Goal: Task Accomplishment & Management: Use online tool/utility

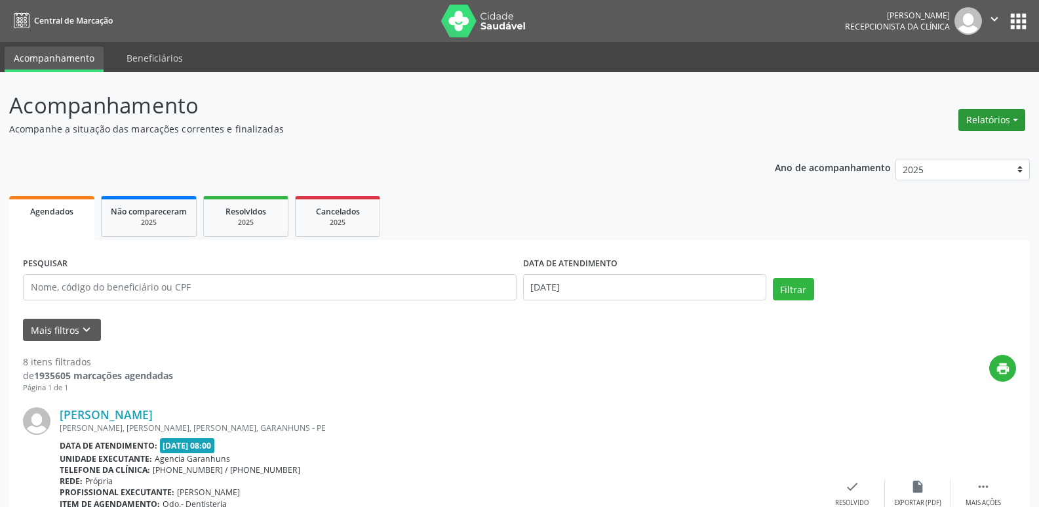
click at [992, 121] on button "Relatórios" at bounding box center [991, 120] width 67 height 22
click at [903, 144] on link "Agendamentos" at bounding box center [955, 148] width 141 height 18
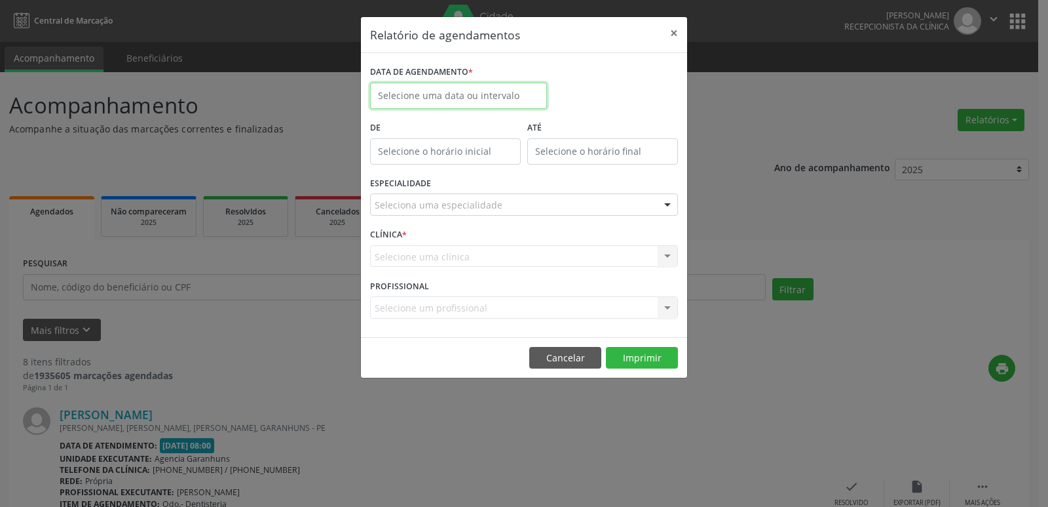
click at [471, 91] on input "text" at bounding box center [458, 96] width 177 height 26
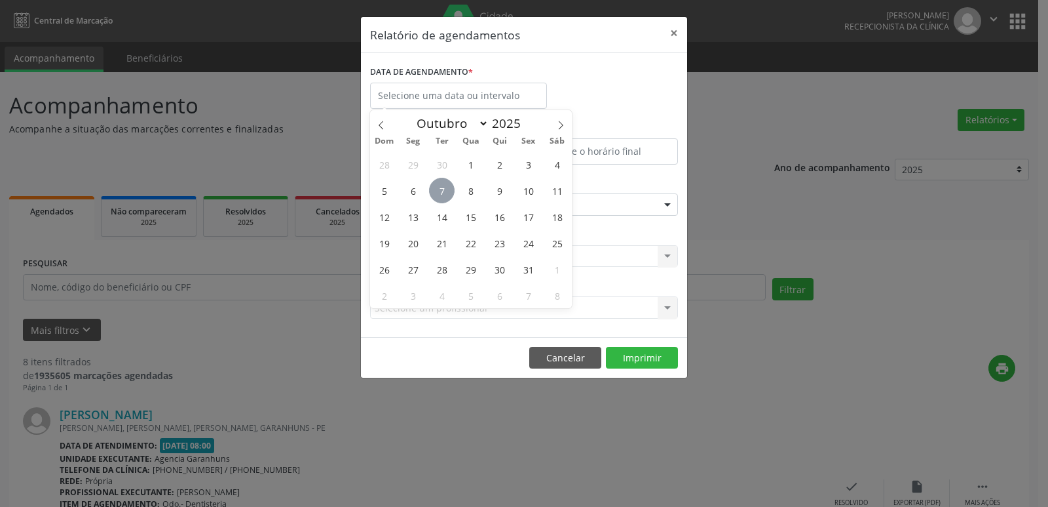
click at [434, 191] on span "7" at bounding box center [442, 191] width 26 height 26
type input "[DATE]"
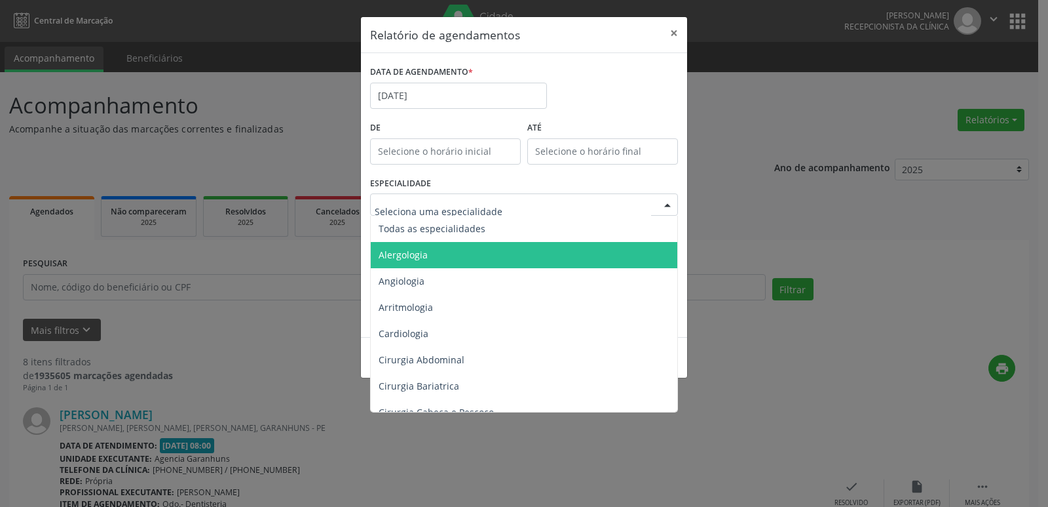
click at [507, 206] on div at bounding box center [524, 204] width 308 height 22
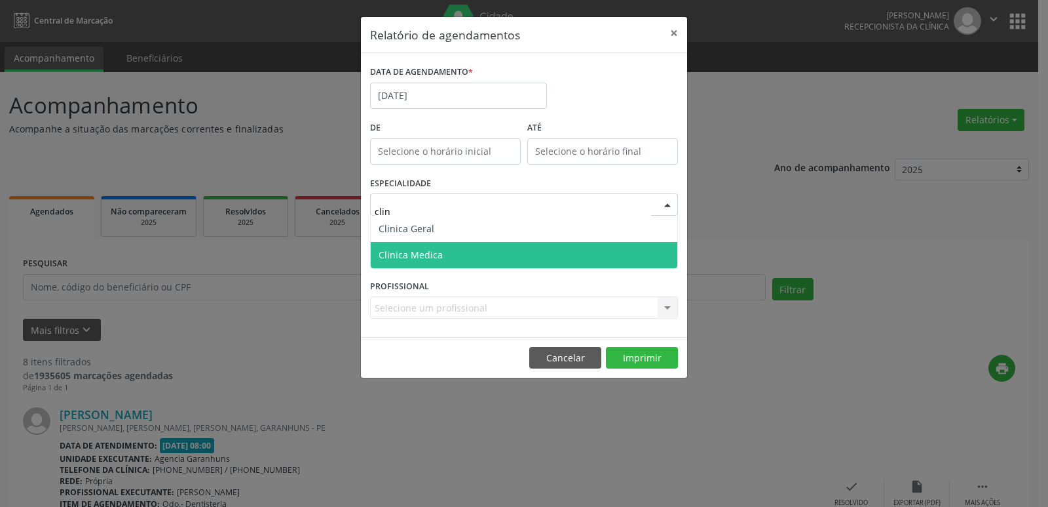
type input "clini"
click at [430, 248] on span "Clinica Medica" at bounding box center [411, 254] width 64 height 12
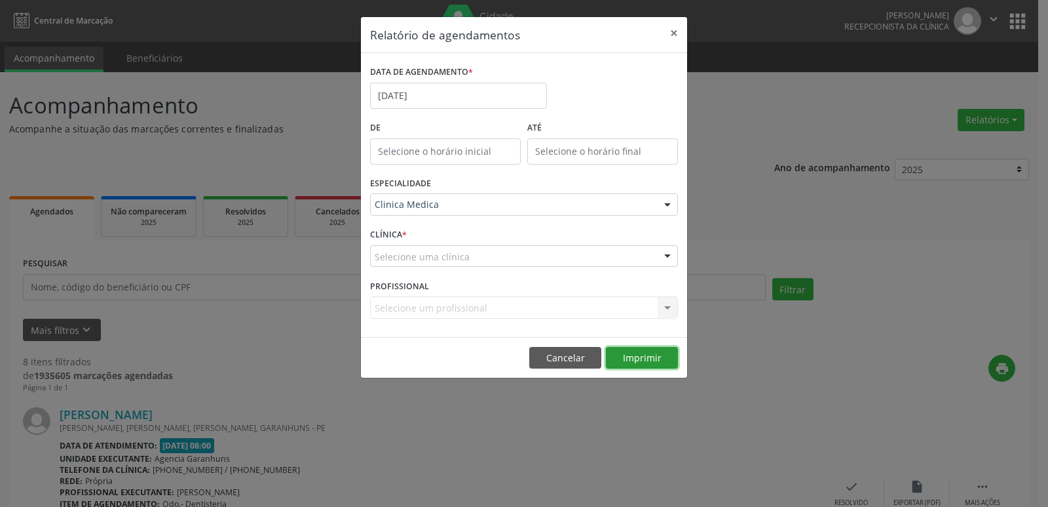
click at [622, 354] on button "Imprimir" at bounding box center [642, 358] width 72 height 22
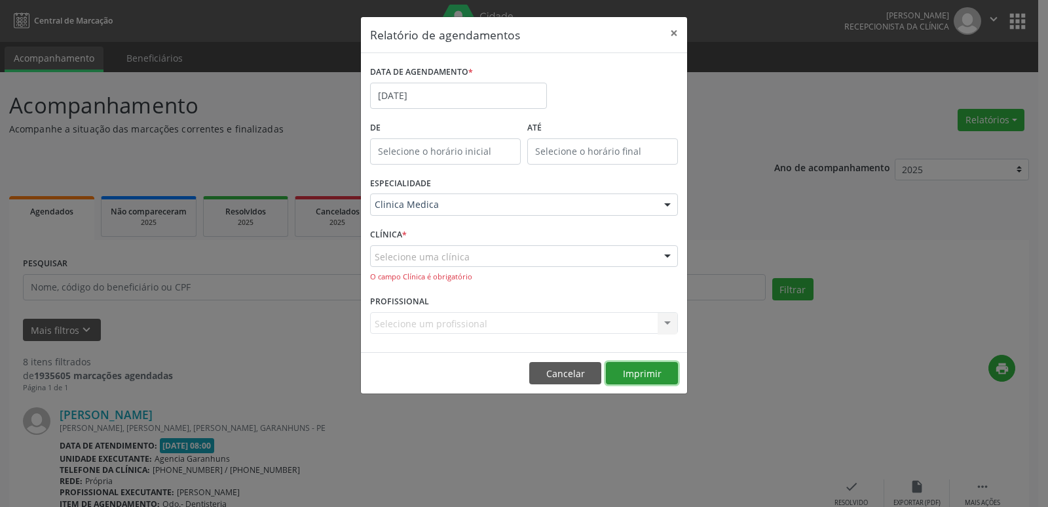
click at [639, 375] on button "Imprimir" at bounding box center [642, 373] width 72 height 22
click at [528, 258] on div at bounding box center [524, 256] width 308 height 22
type input "c"
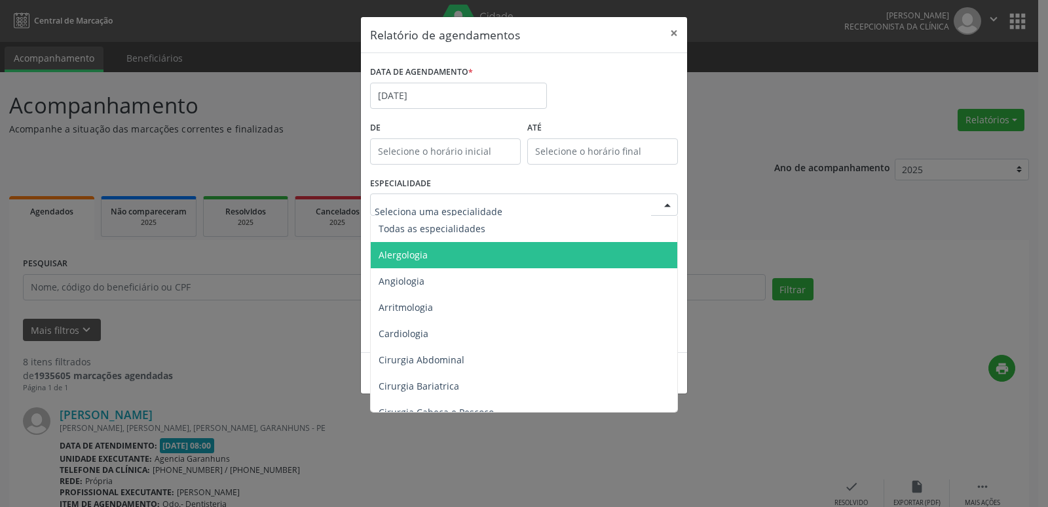
click at [611, 212] on div at bounding box center [524, 204] width 308 height 22
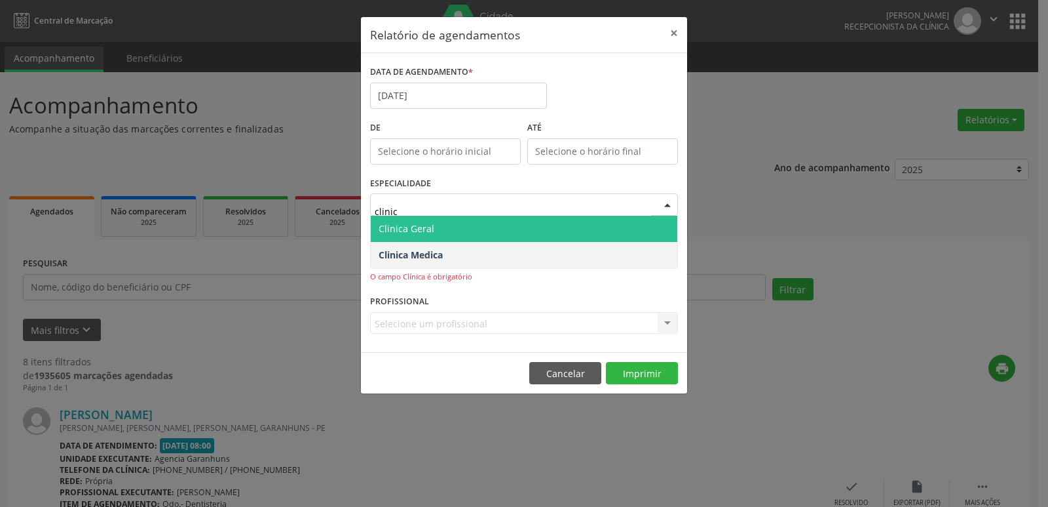
click at [572, 231] on span "Clinica Geral" at bounding box center [524, 229] width 307 height 26
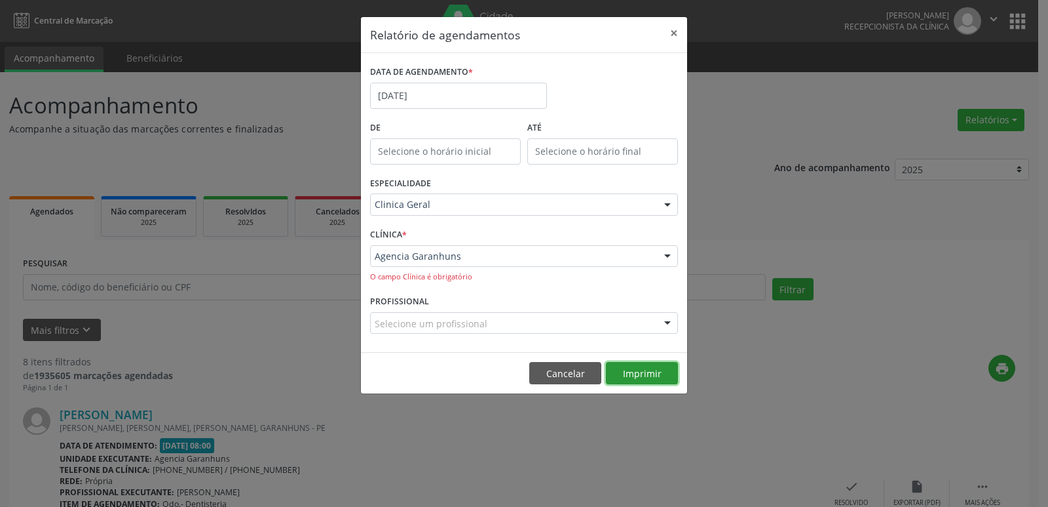
click at [635, 374] on button "Imprimir" at bounding box center [642, 373] width 72 height 22
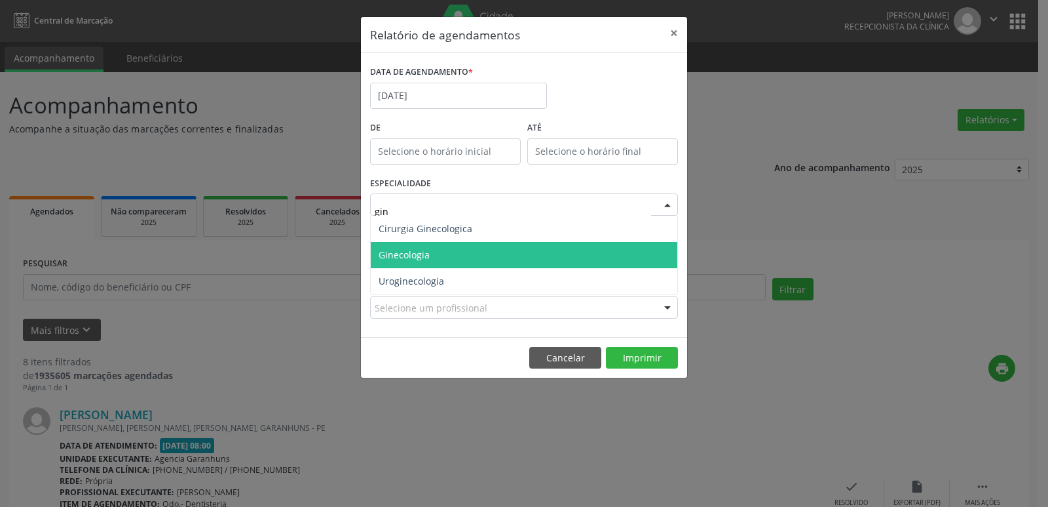
click at [450, 257] on span "Ginecologia" at bounding box center [524, 255] width 307 height 26
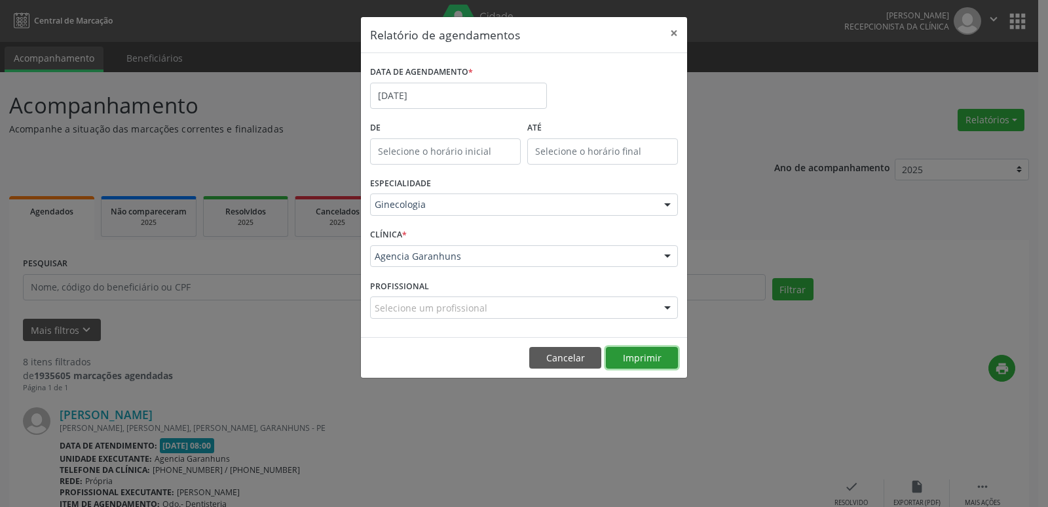
click at [645, 356] on button "Imprimir" at bounding box center [642, 358] width 72 height 22
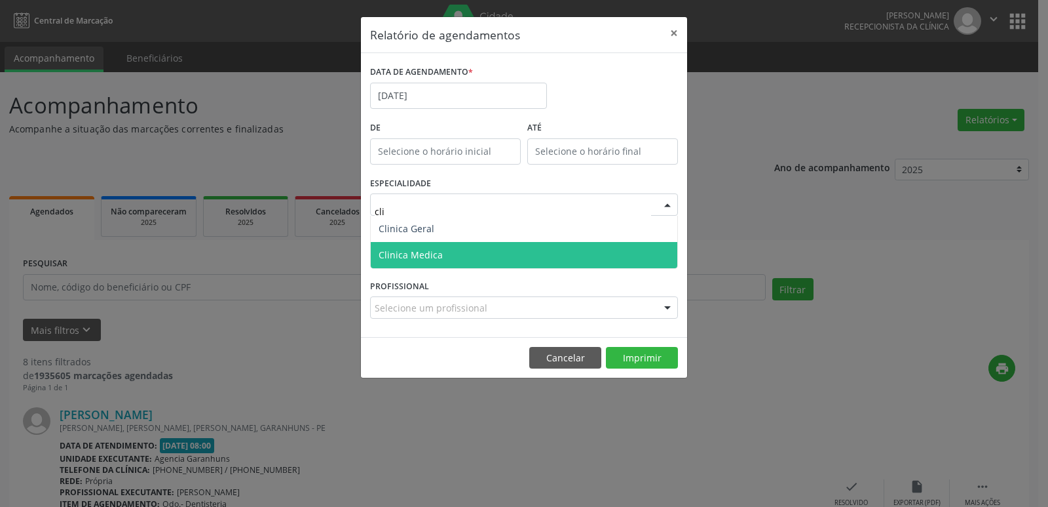
type input "clin"
click at [425, 244] on span "Clinica Medica" at bounding box center [524, 255] width 307 height 26
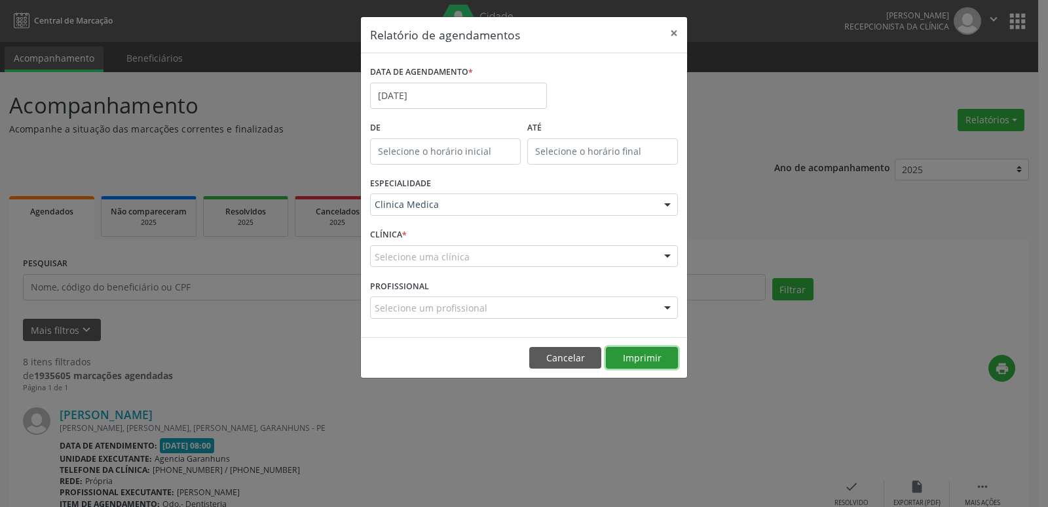
click at [647, 355] on button "Imprimir" at bounding box center [642, 358] width 72 height 22
click at [451, 90] on input "[DATE]" at bounding box center [458, 96] width 177 height 26
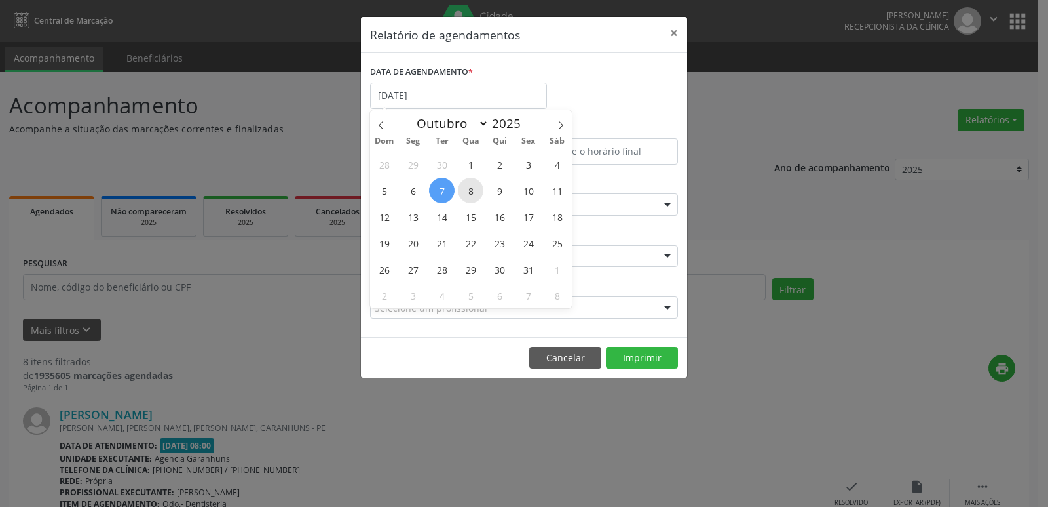
click at [465, 190] on span "8" at bounding box center [471, 191] width 26 height 26
type input "08/10/2025"
click at [465, 190] on span "8" at bounding box center [471, 191] width 26 height 26
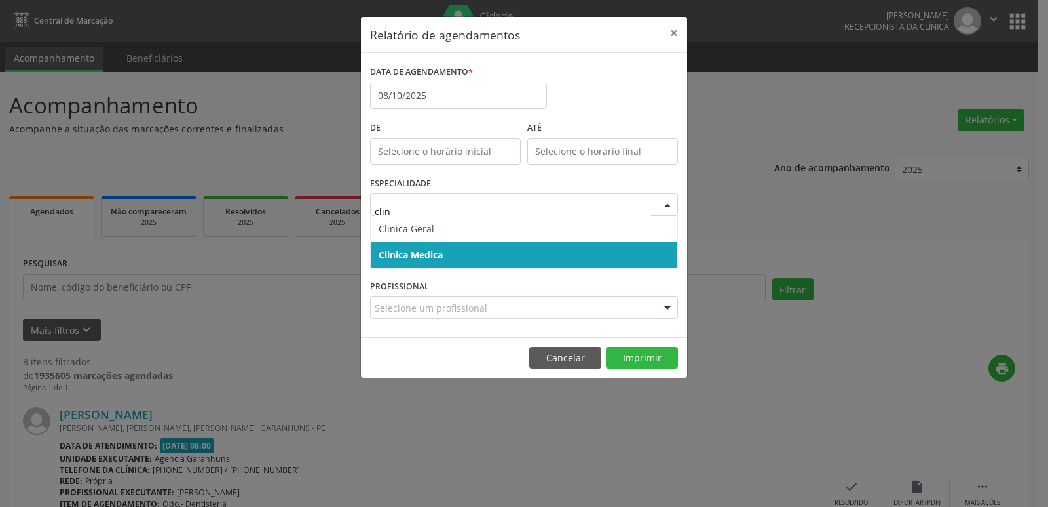
type input "clini"
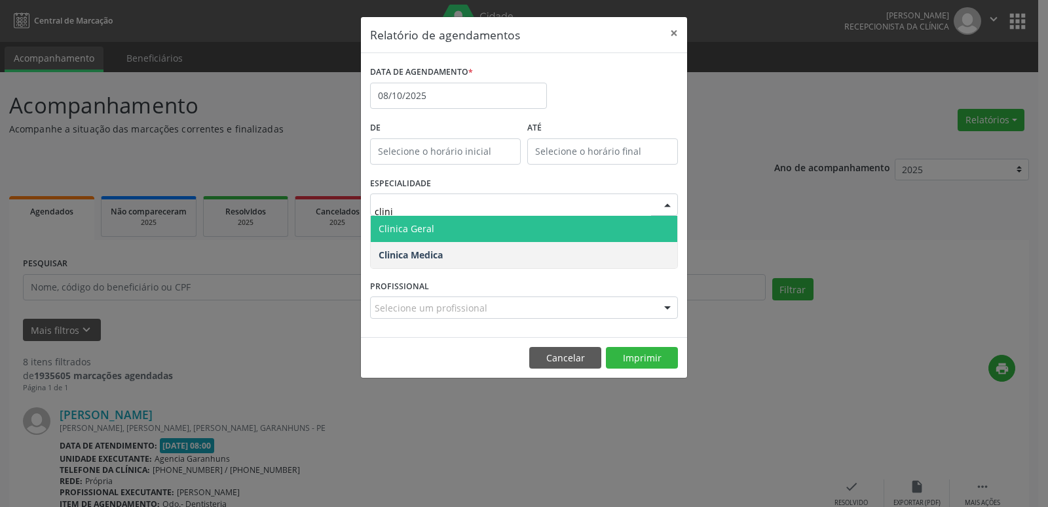
click at [454, 221] on span "Clinica Geral" at bounding box center [524, 229] width 307 height 26
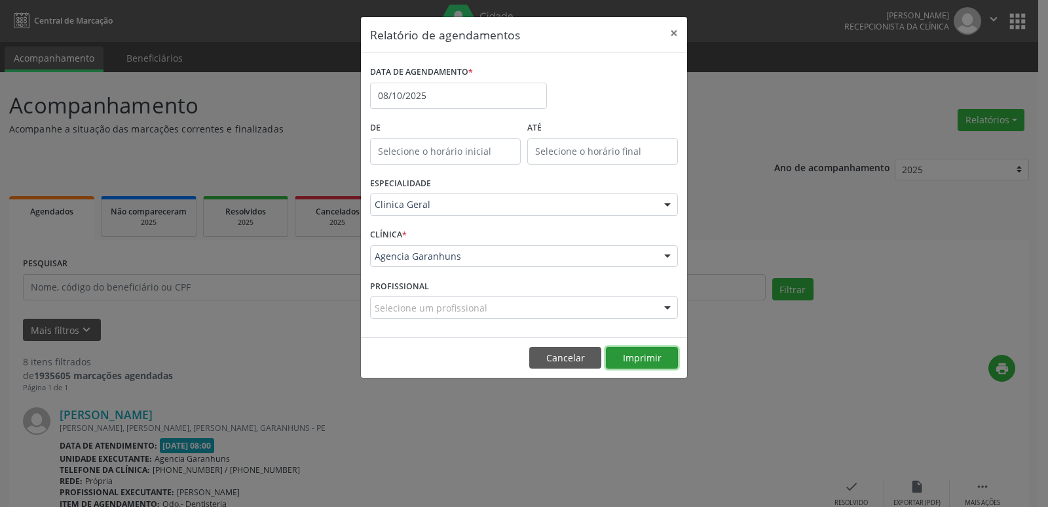
click at [663, 351] on button "Imprimir" at bounding box center [642, 358] width 72 height 22
click at [562, 354] on button "Cancelar" at bounding box center [565, 358] width 72 height 22
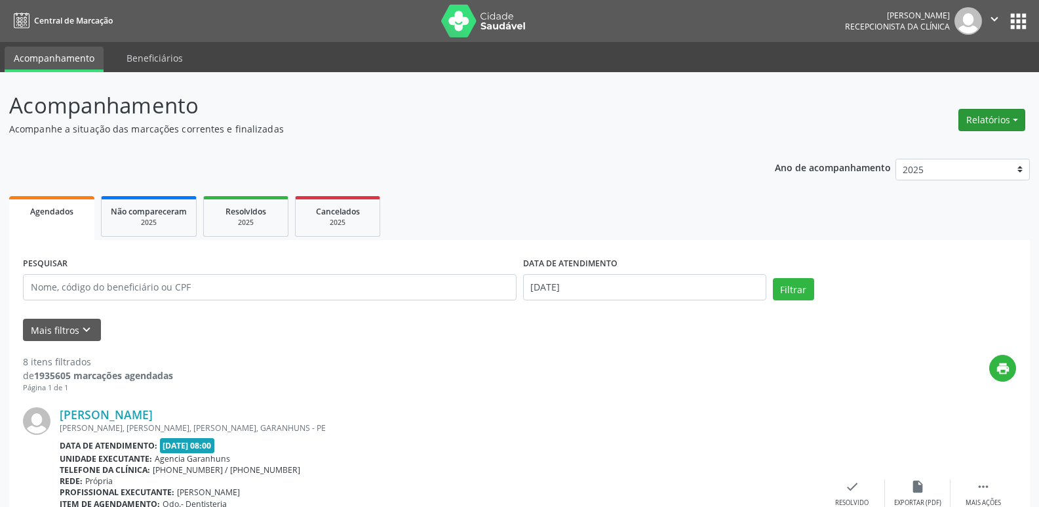
click at [972, 110] on button "Relatórios" at bounding box center [991, 120] width 67 height 22
click at [942, 139] on link "Agendamentos" at bounding box center [955, 148] width 141 height 18
select select "9"
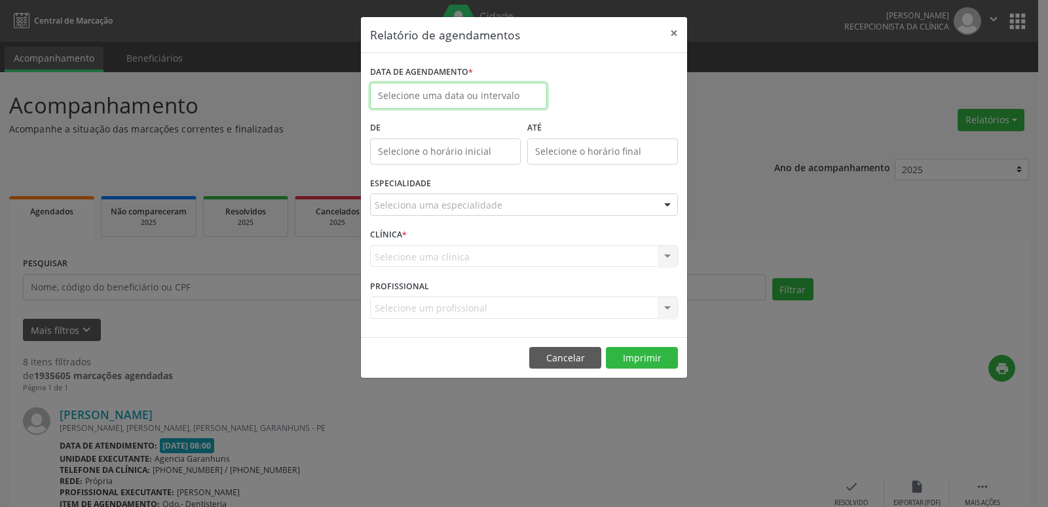
click at [422, 99] on input "text" at bounding box center [458, 96] width 177 height 26
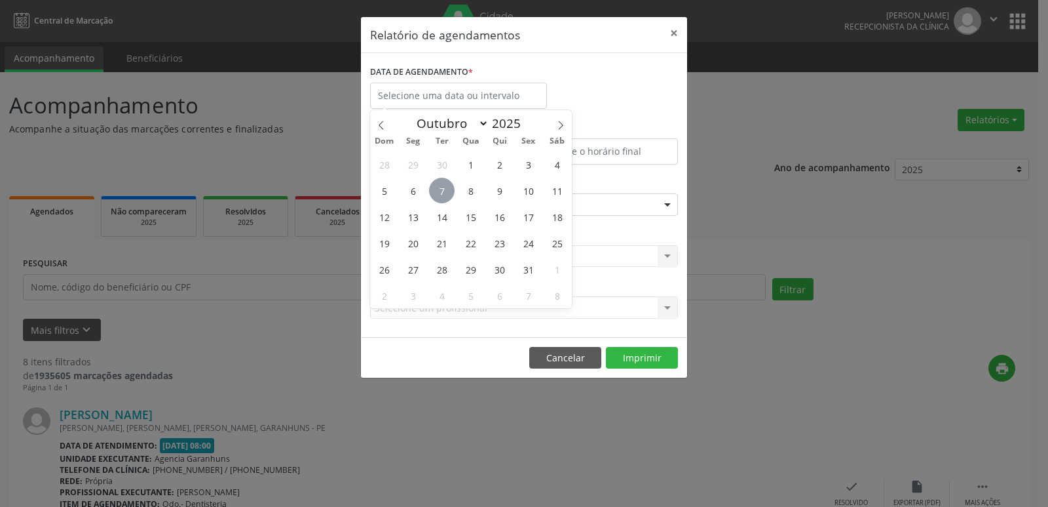
click at [436, 185] on span "7" at bounding box center [442, 191] width 26 height 26
type input "[DATE]"
click at [436, 185] on span "7" at bounding box center [442, 191] width 26 height 26
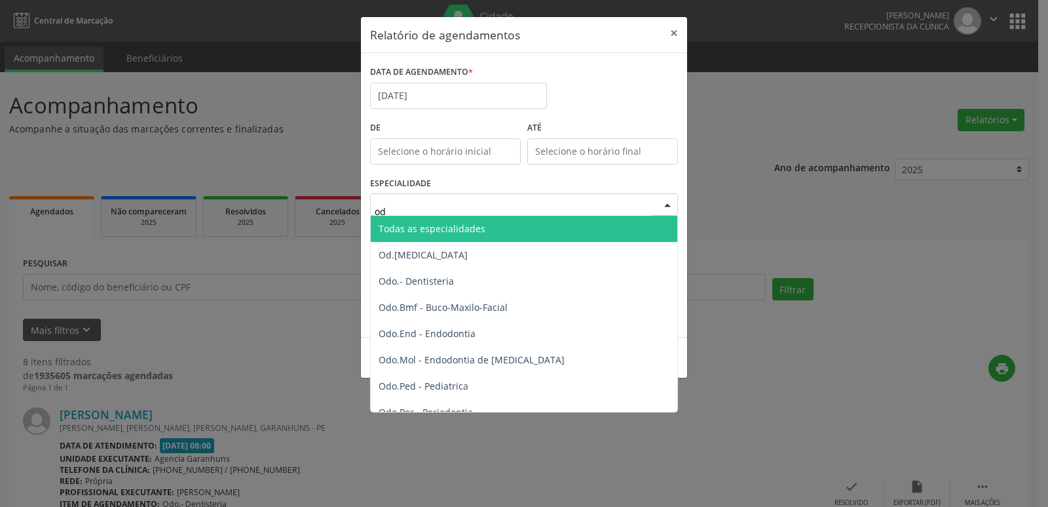
type input "odo"
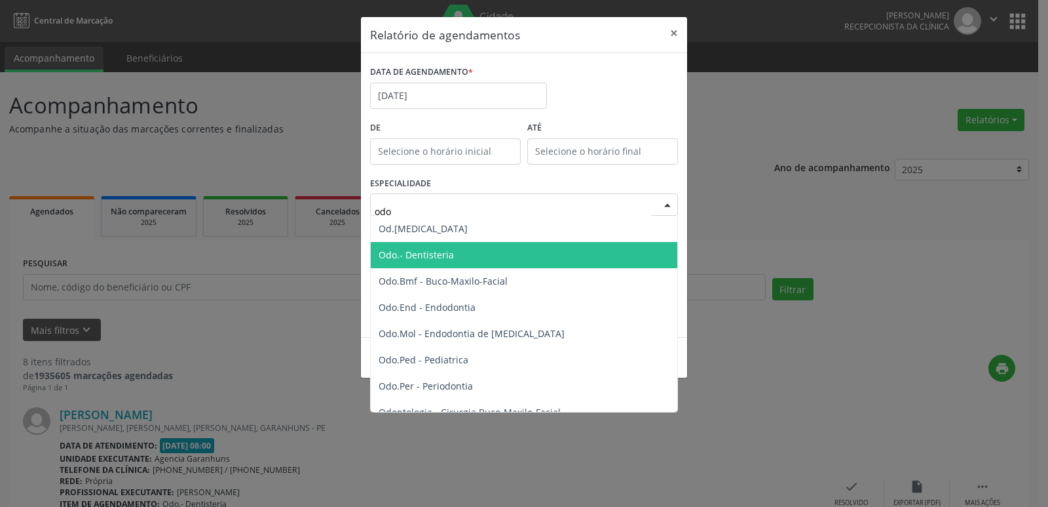
click at [422, 247] on span "Odo.- Dentisteria" at bounding box center [525, 255] width 309 height 26
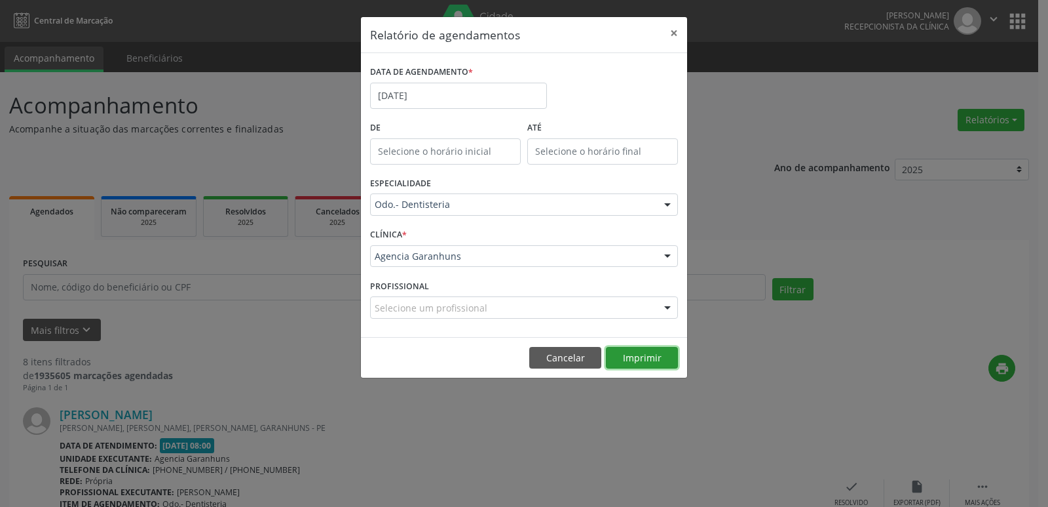
click at [641, 358] on button "Imprimir" at bounding box center [642, 358] width 72 height 22
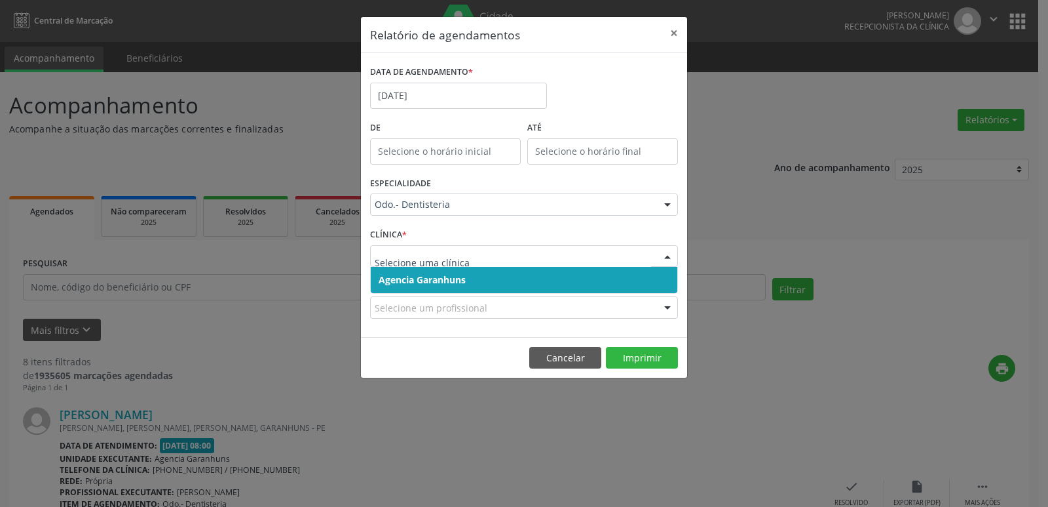
click at [627, 235] on div "CLÍNICA * Agencia Garanhuns Nenhum resultado encontrado para: " " Não há nenhum…" at bounding box center [524, 250] width 315 height 51
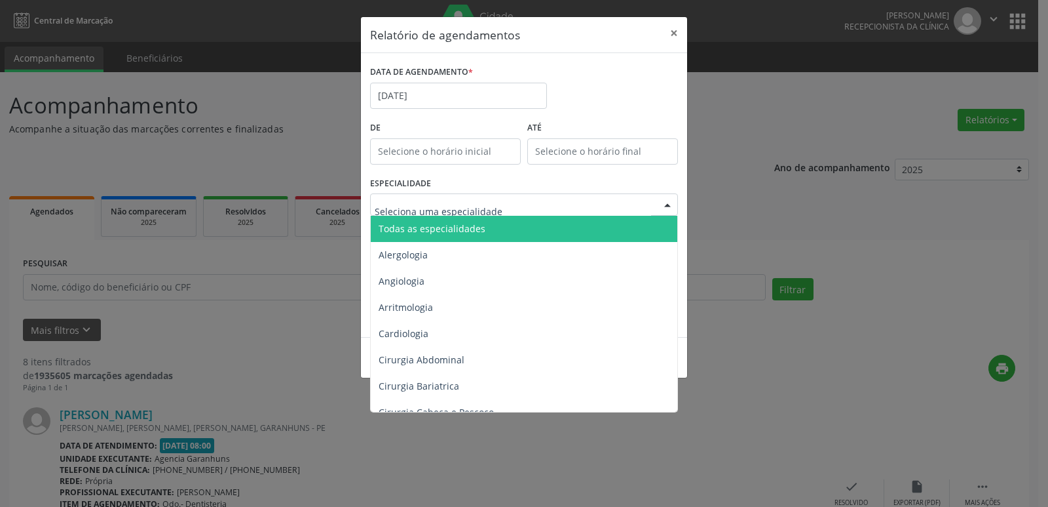
click at [592, 118] on label "ATÉ" at bounding box center [603, 128] width 151 height 20
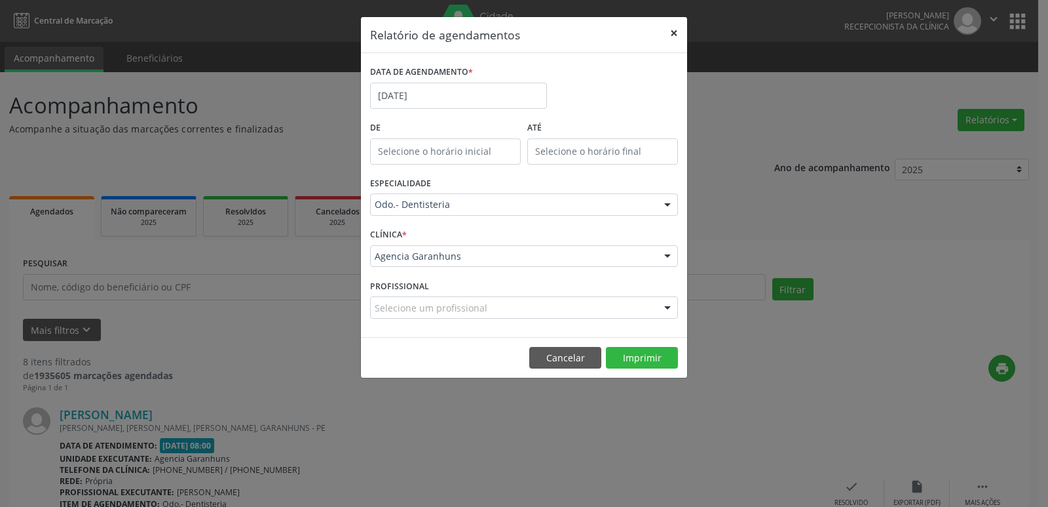
click at [670, 27] on button "×" at bounding box center [674, 33] width 26 height 32
